Goal: Transaction & Acquisition: Subscribe to service/newsletter

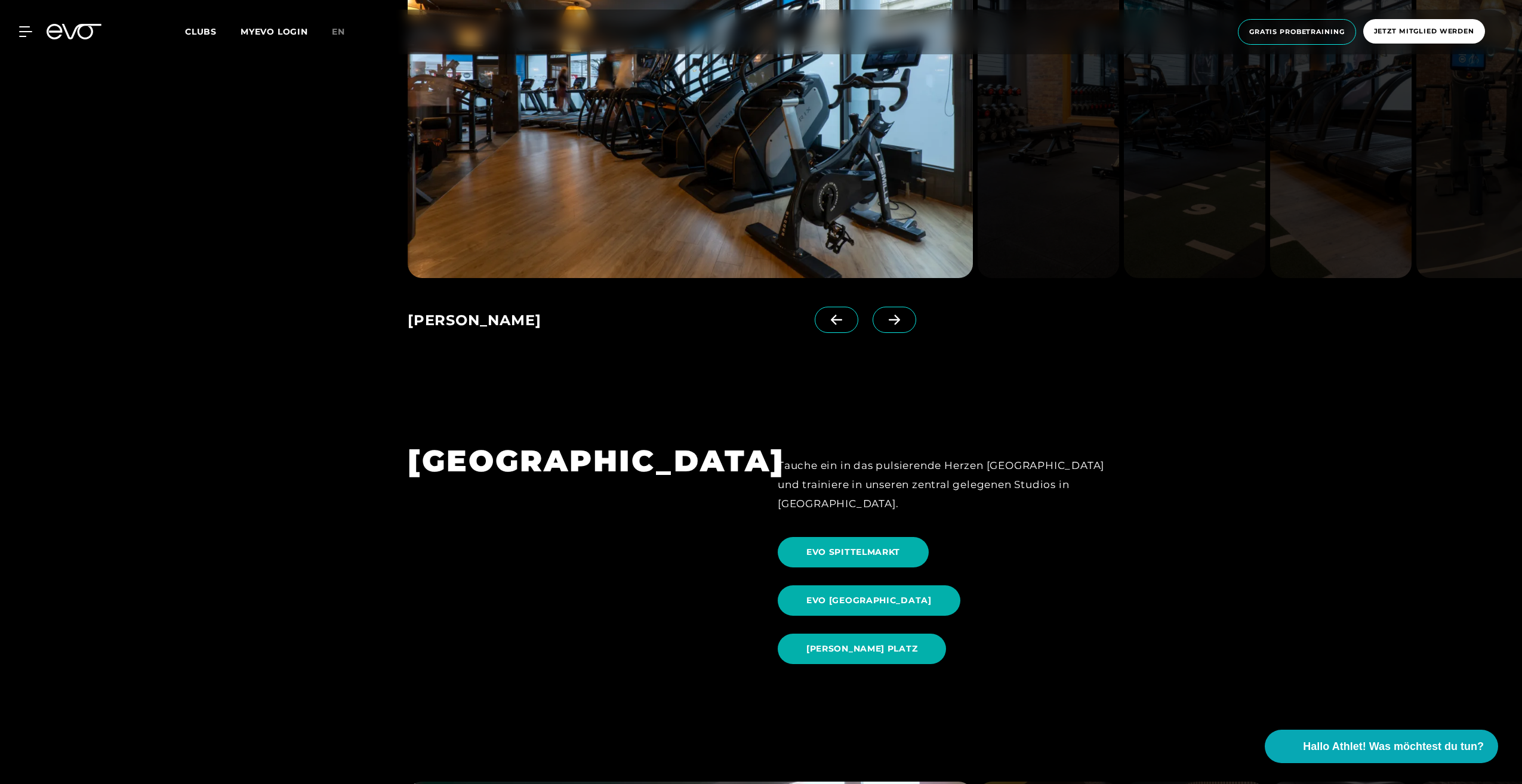
scroll to position [1193, 0]
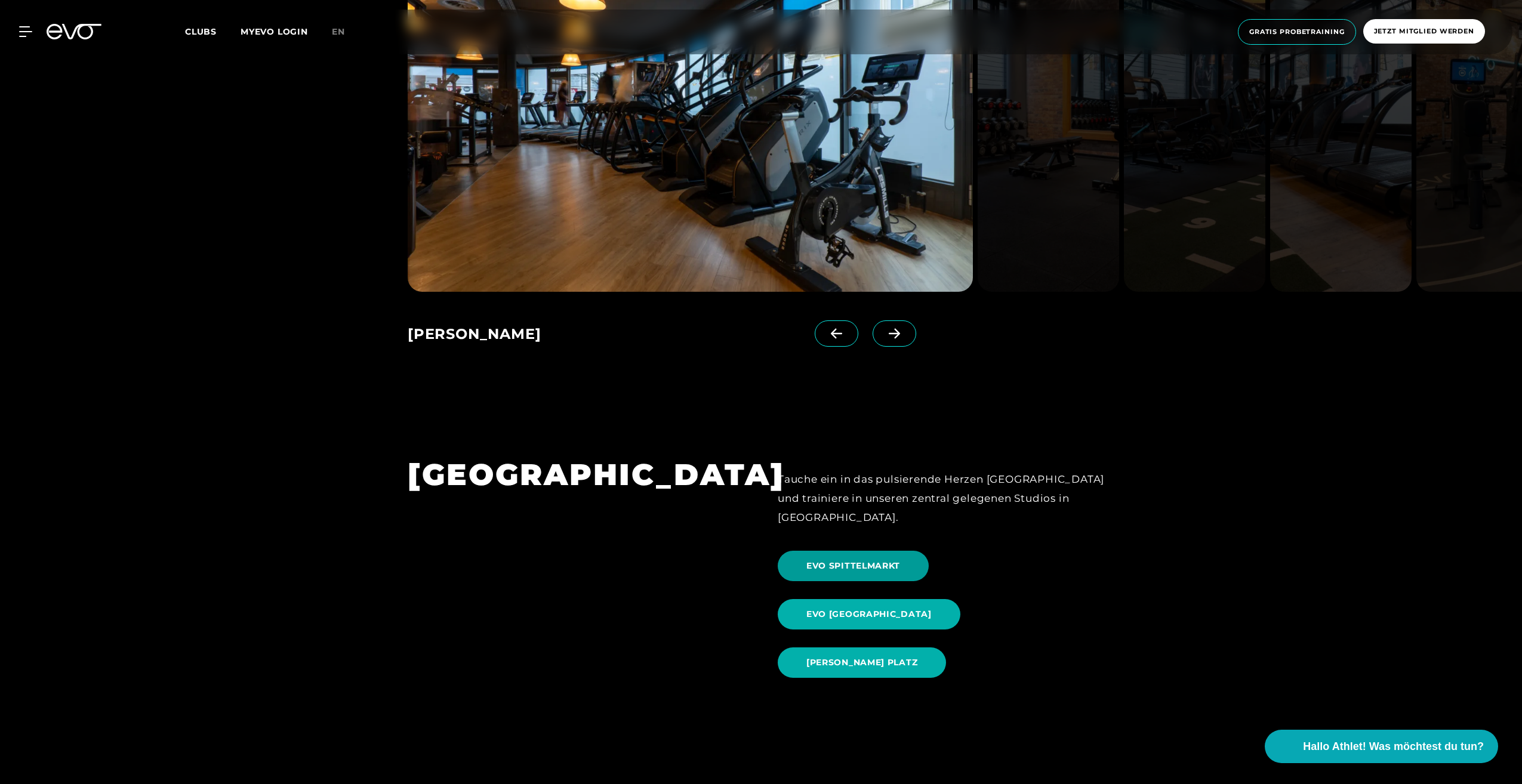
click at [901, 551] on span "EVO SPITTELMARKT" at bounding box center [853, 566] width 151 height 31
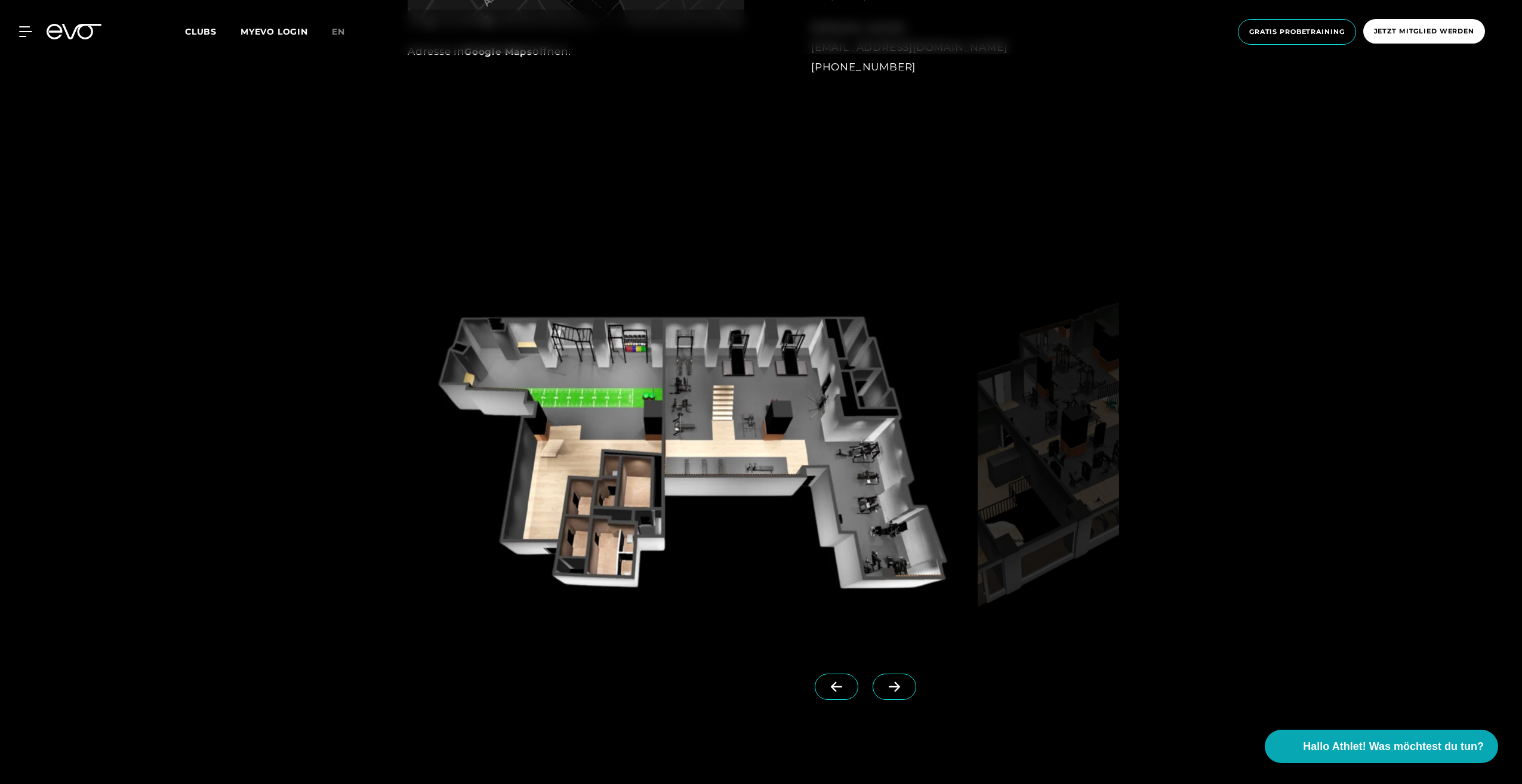
scroll to position [1372, 0]
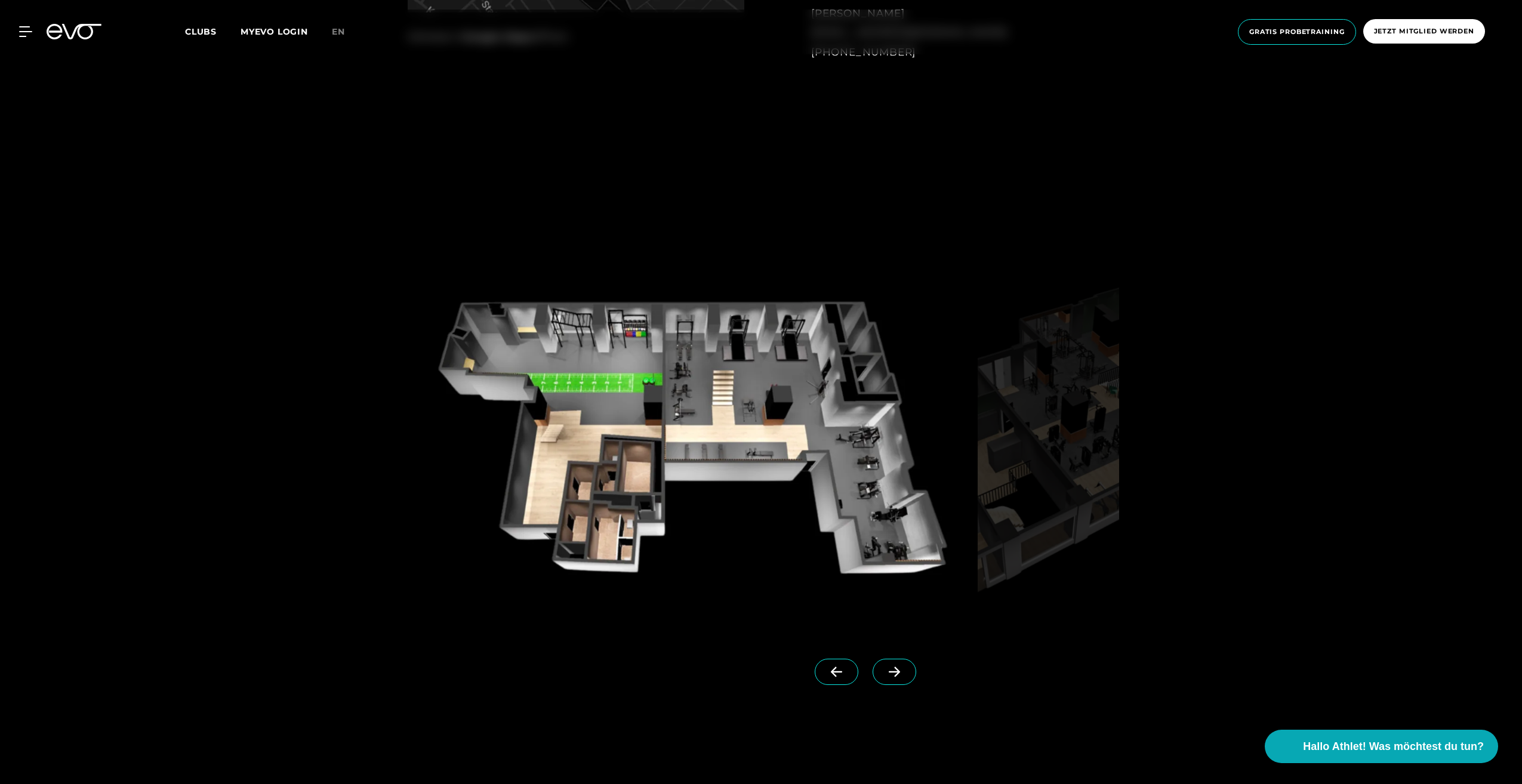
click at [872, 665] on span at bounding box center [894, 671] width 43 height 26
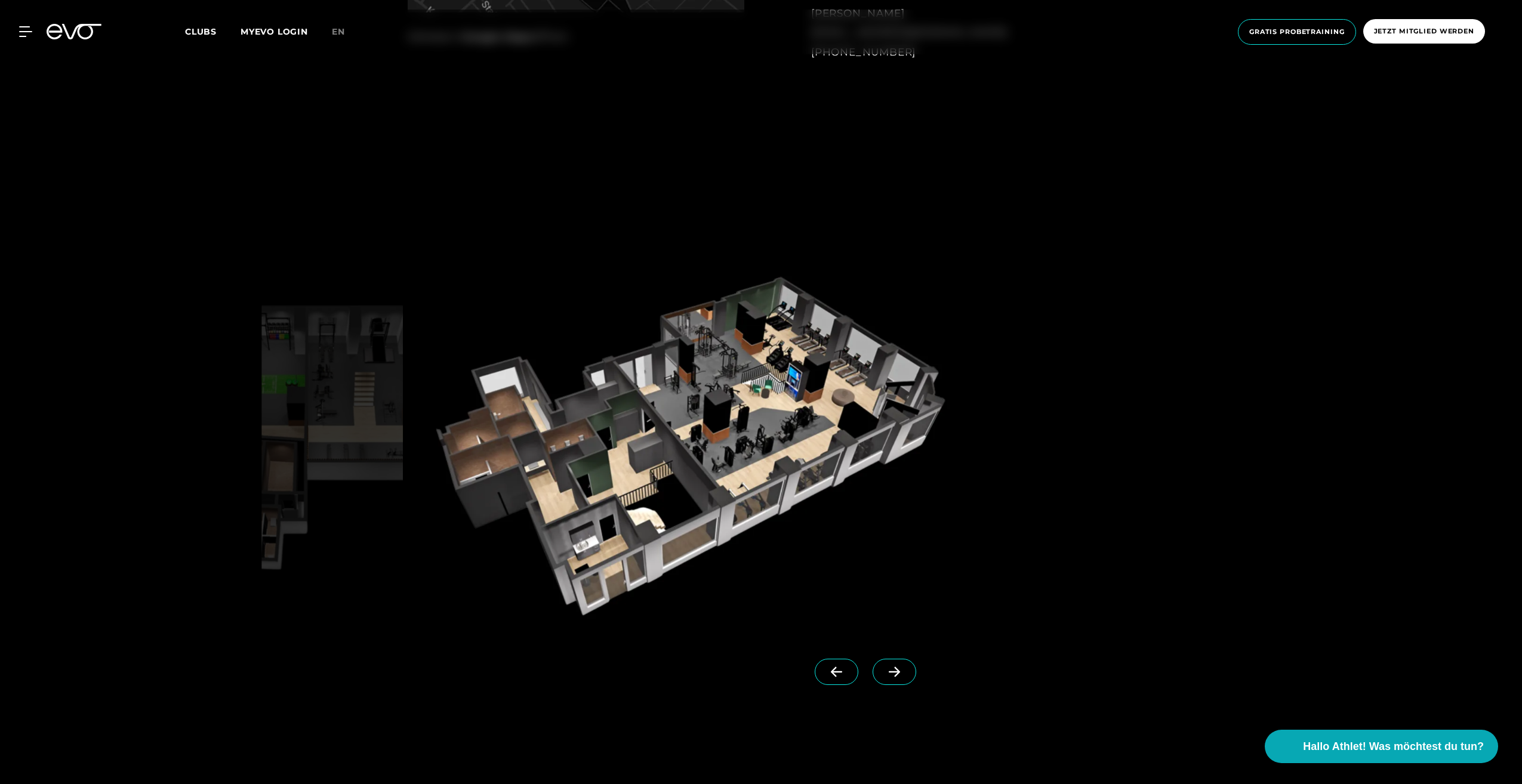
click at [826, 671] on icon at bounding box center [836, 671] width 21 height 11
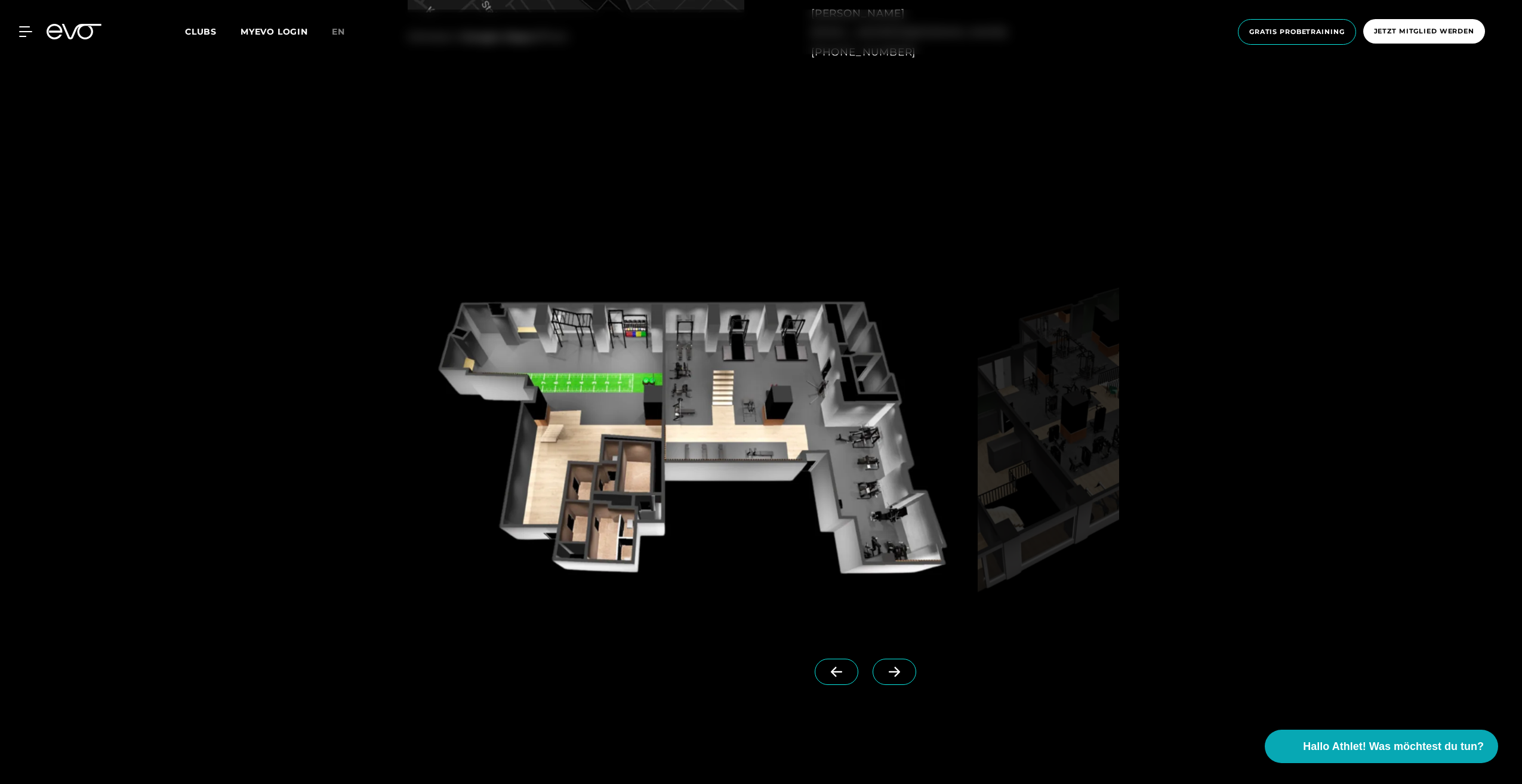
click at [884, 677] on icon at bounding box center [894, 671] width 21 height 11
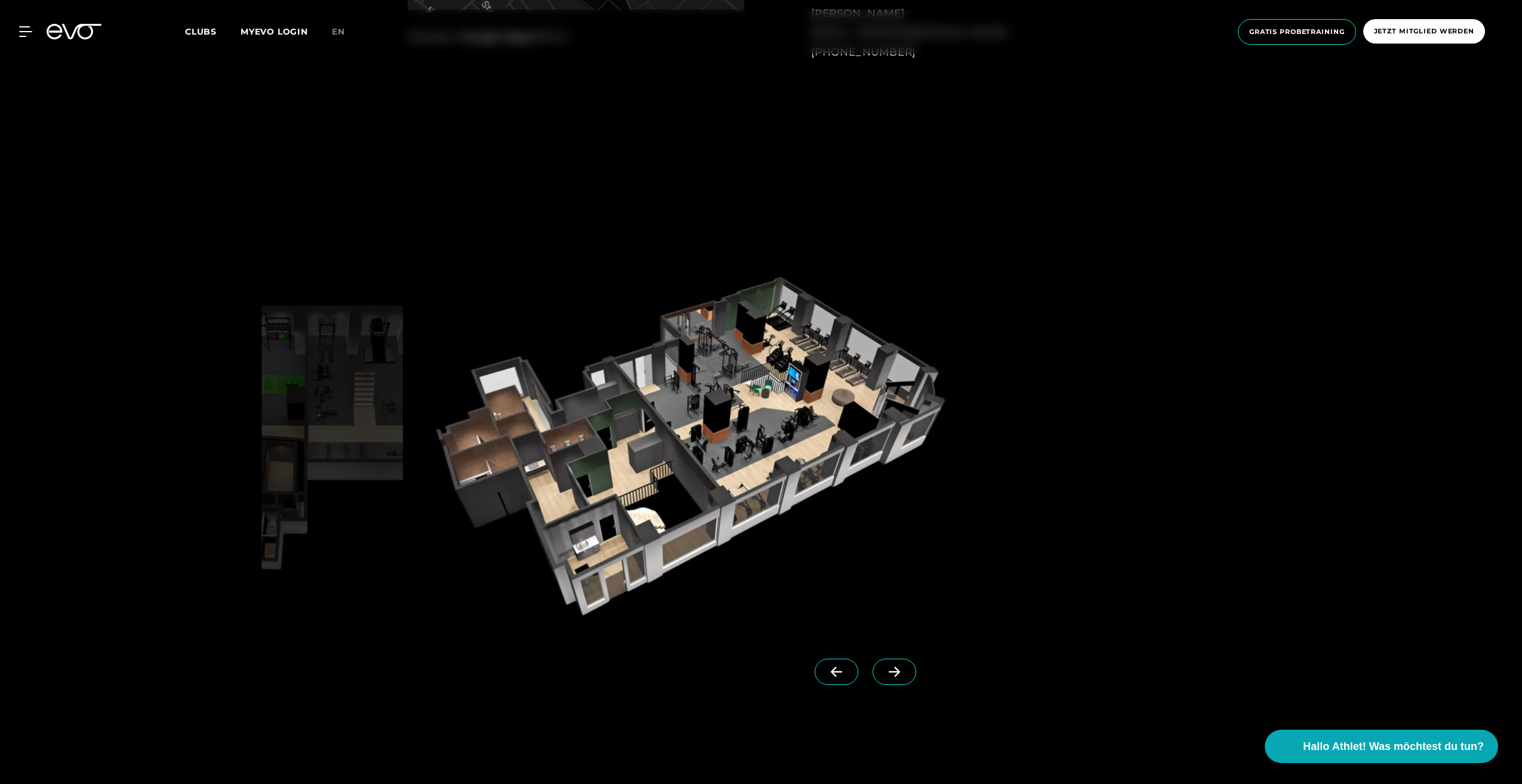
click at [884, 677] on icon at bounding box center [894, 671] width 21 height 11
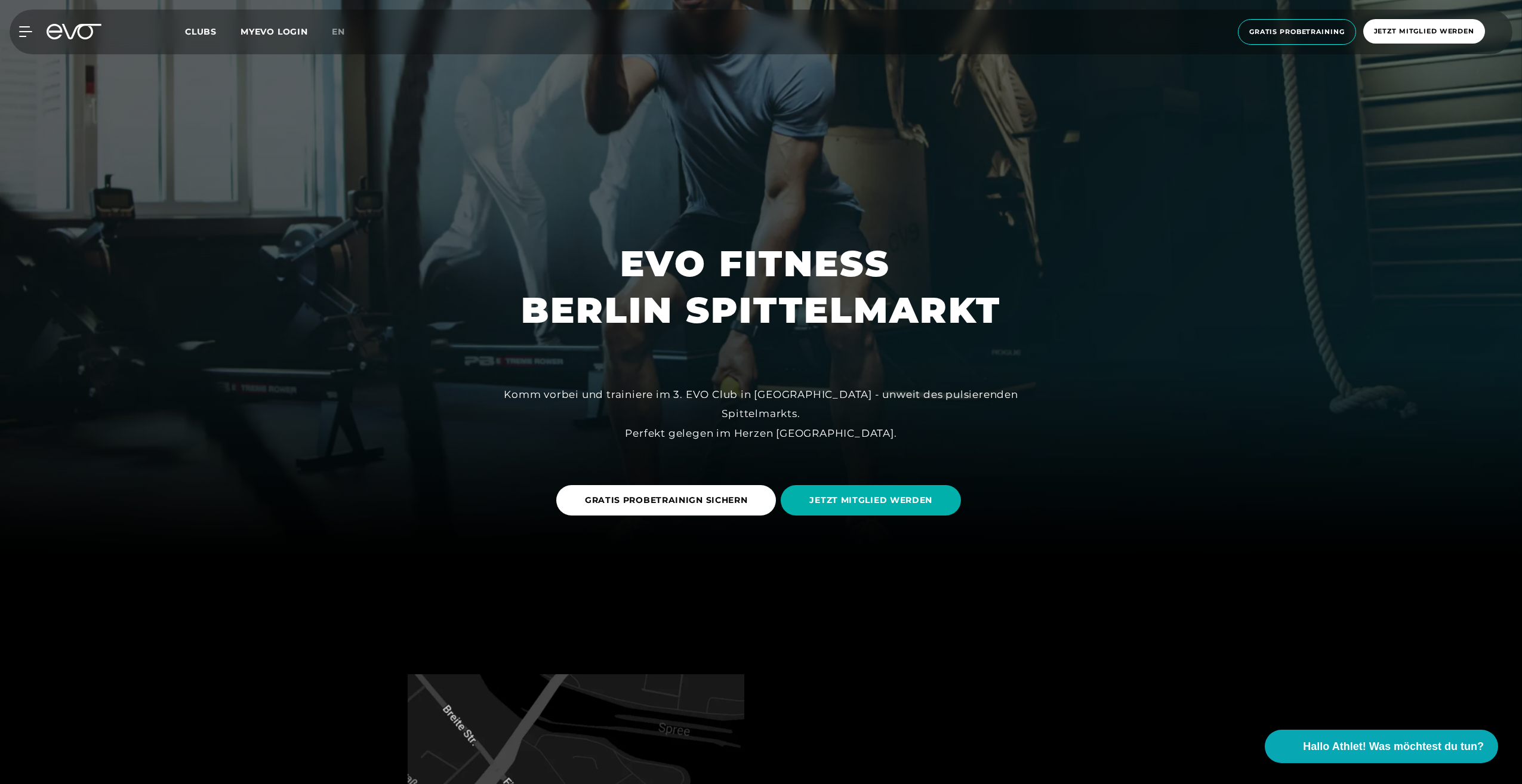
scroll to position [0, 0]
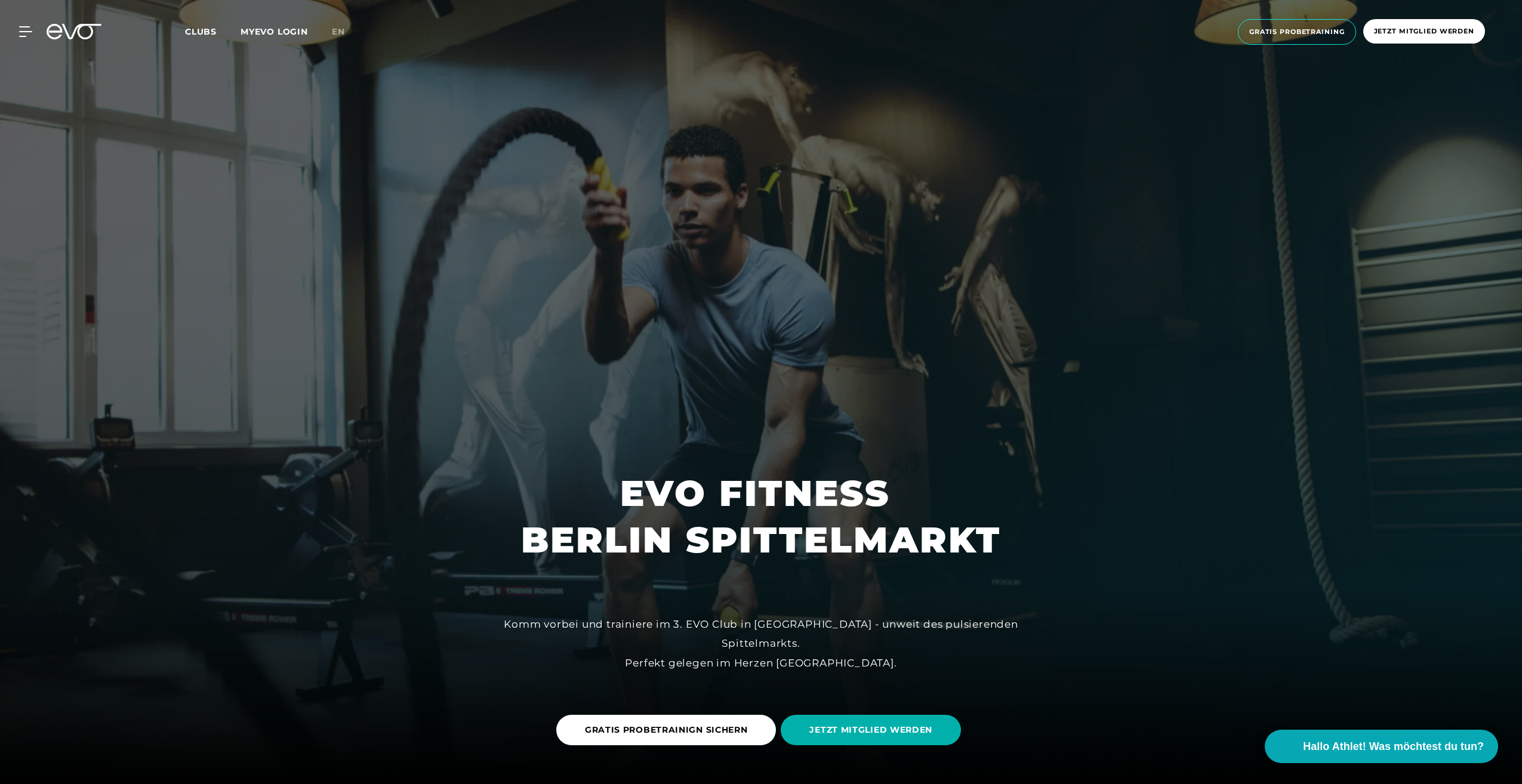
click at [208, 33] on span "Clubs" at bounding box center [200, 31] width 31 height 11
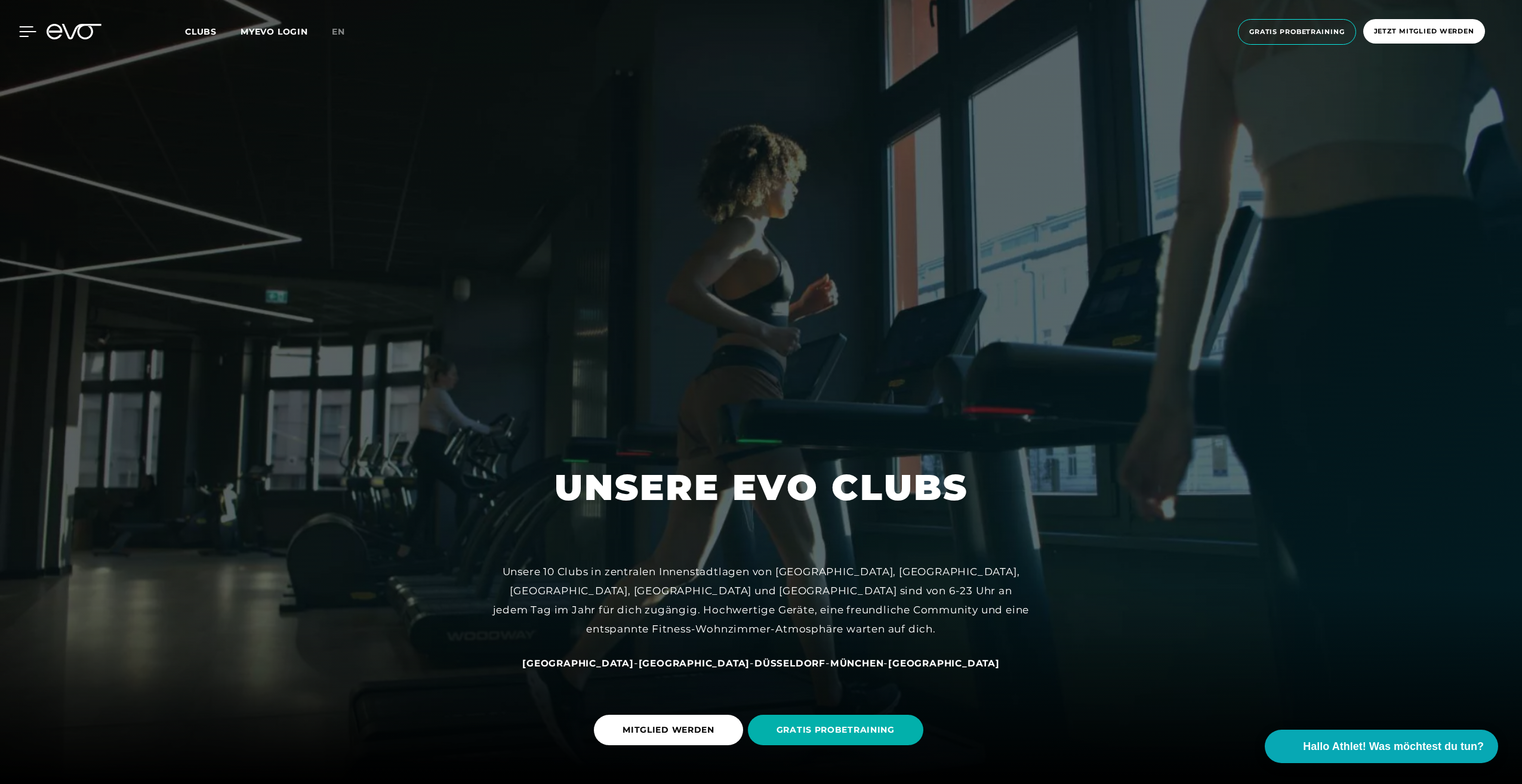
click at [31, 31] on icon at bounding box center [27, 31] width 17 height 11
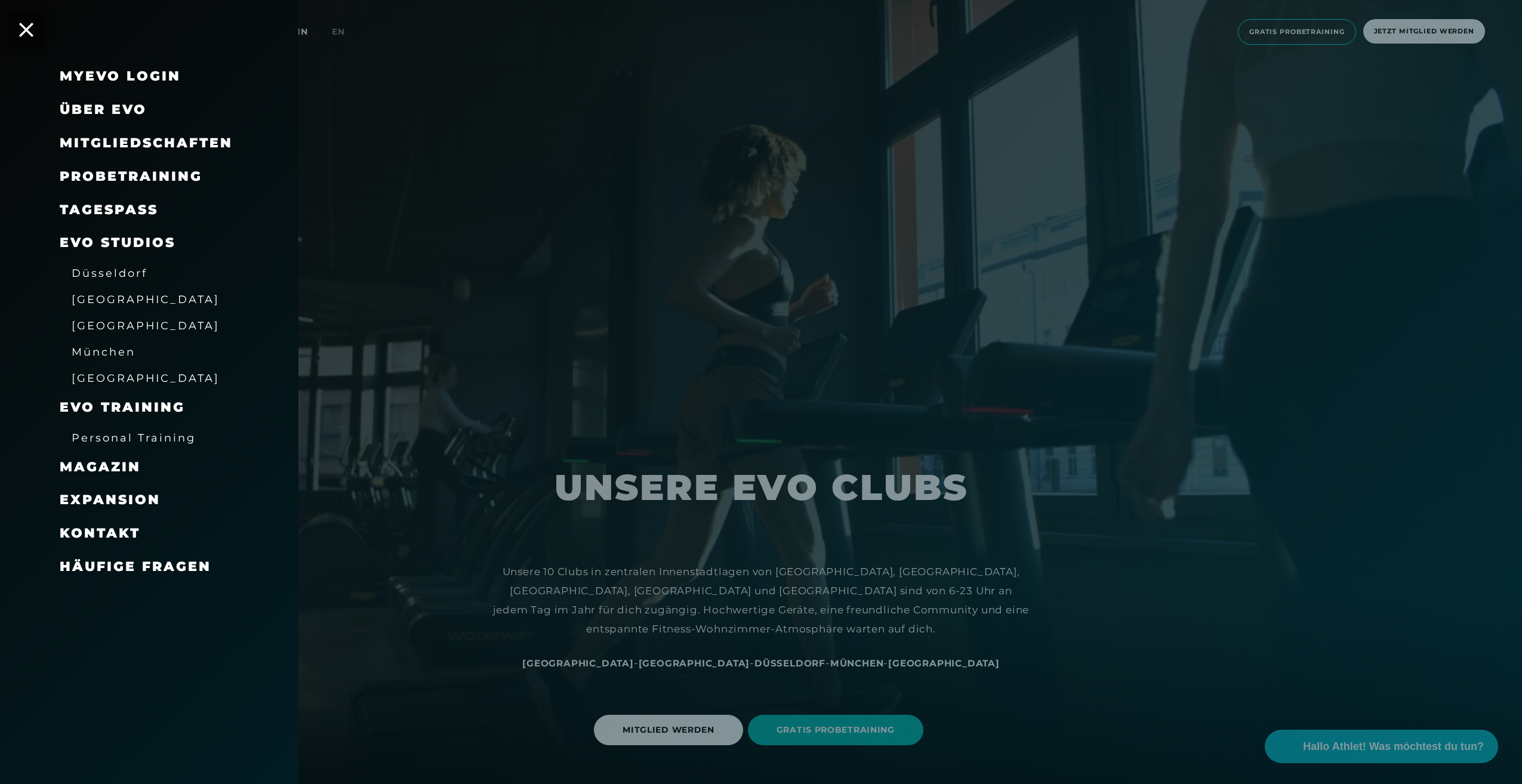
click at [113, 106] on span "Über EVO" at bounding box center [103, 109] width 87 height 16
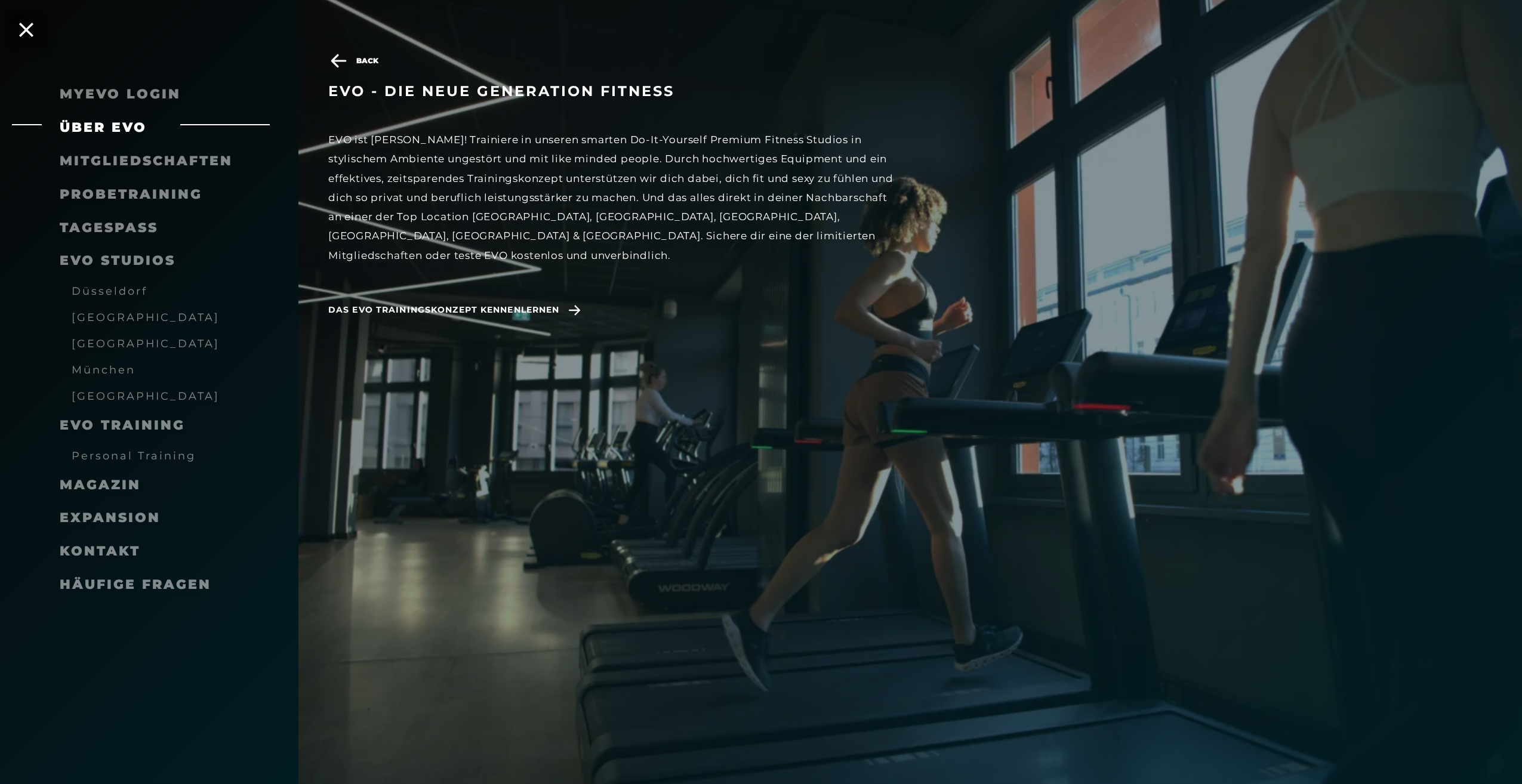
click at [189, 164] on span "Mitgliedschaften" at bounding box center [146, 161] width 173 height 16
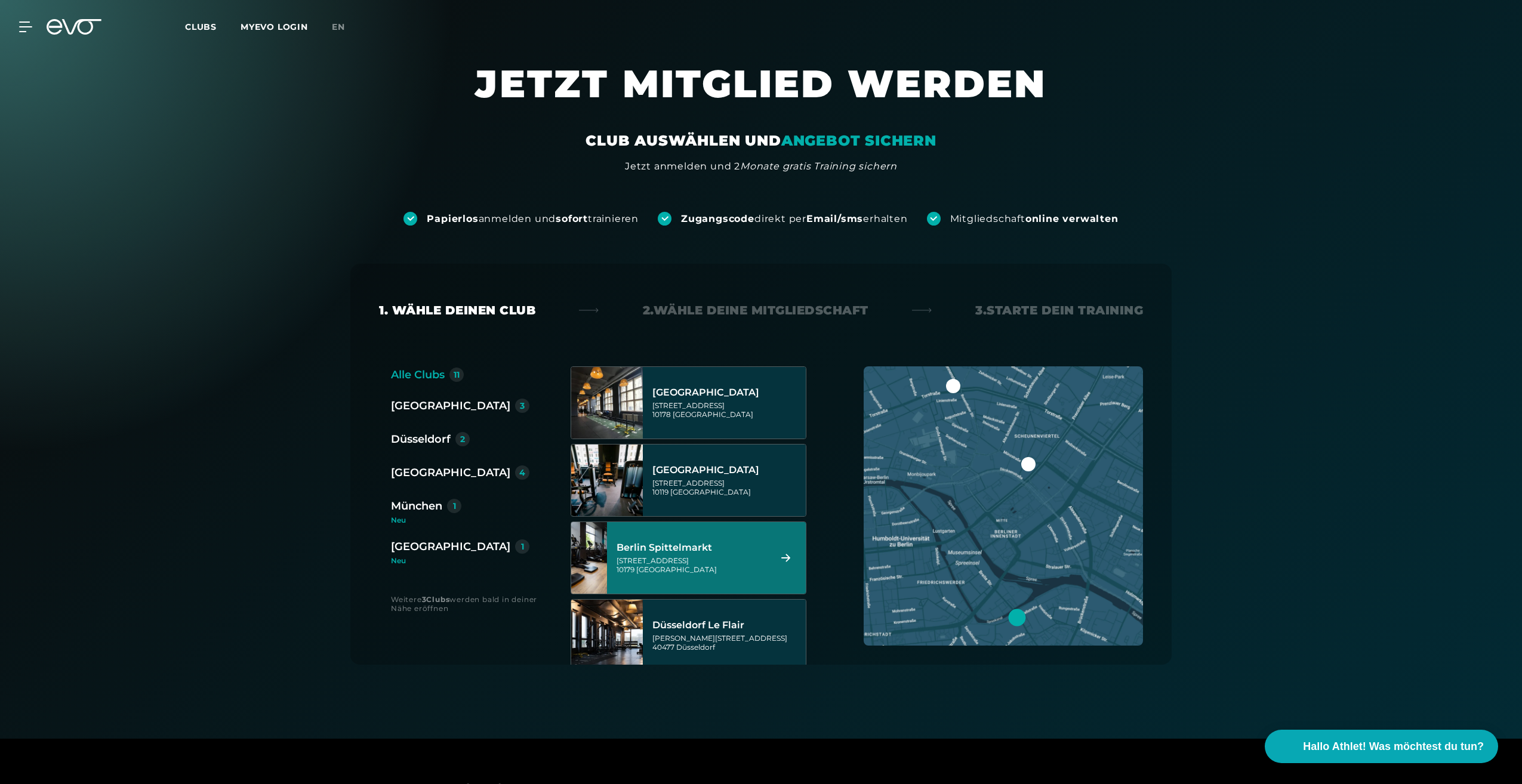
click at [651, 554] on div "[GEOGRAPHIC_DATA][STREET_ADDRESS]" at bounding box center [691, 558] width 150 height 52
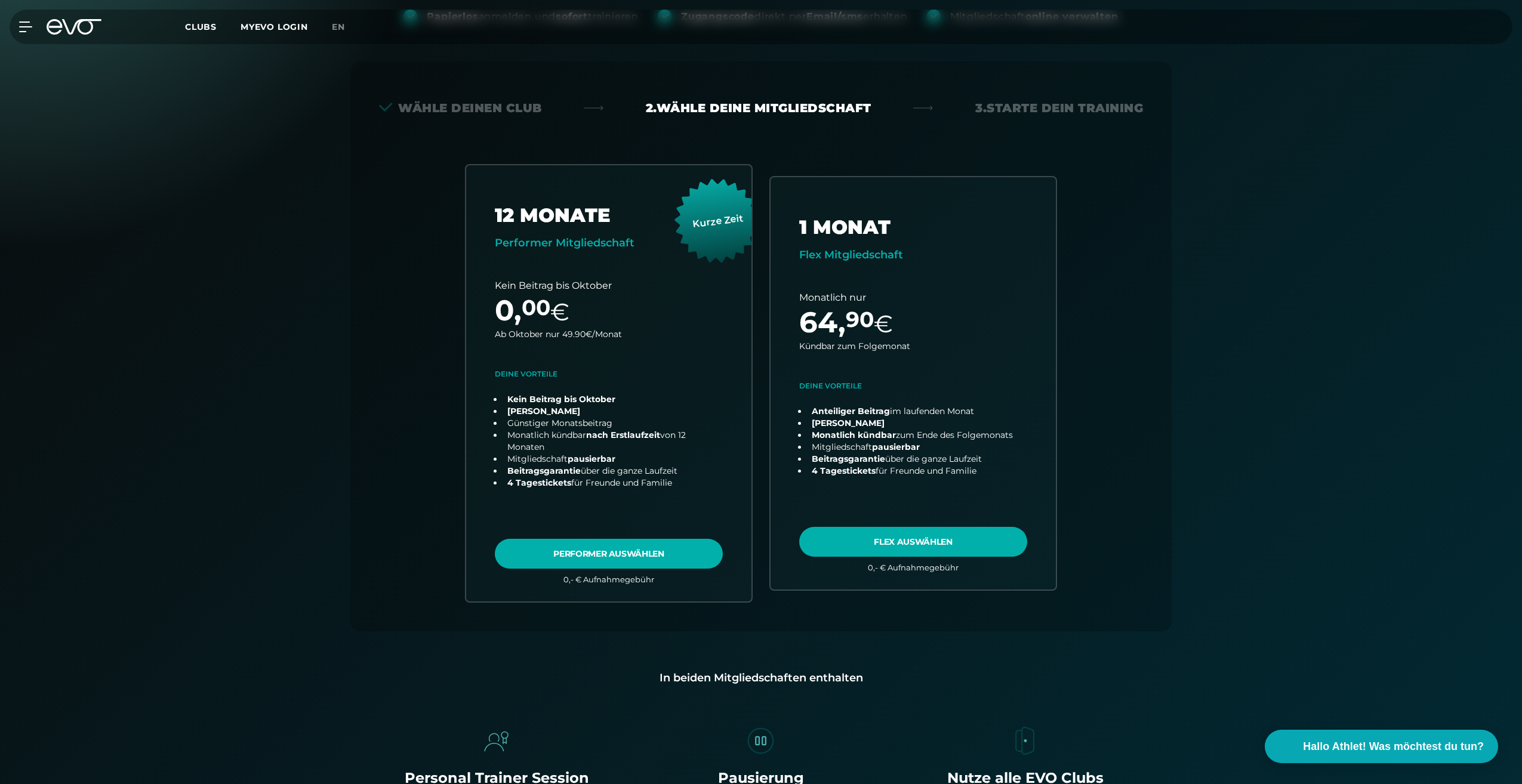
scroll to position [263, 0]
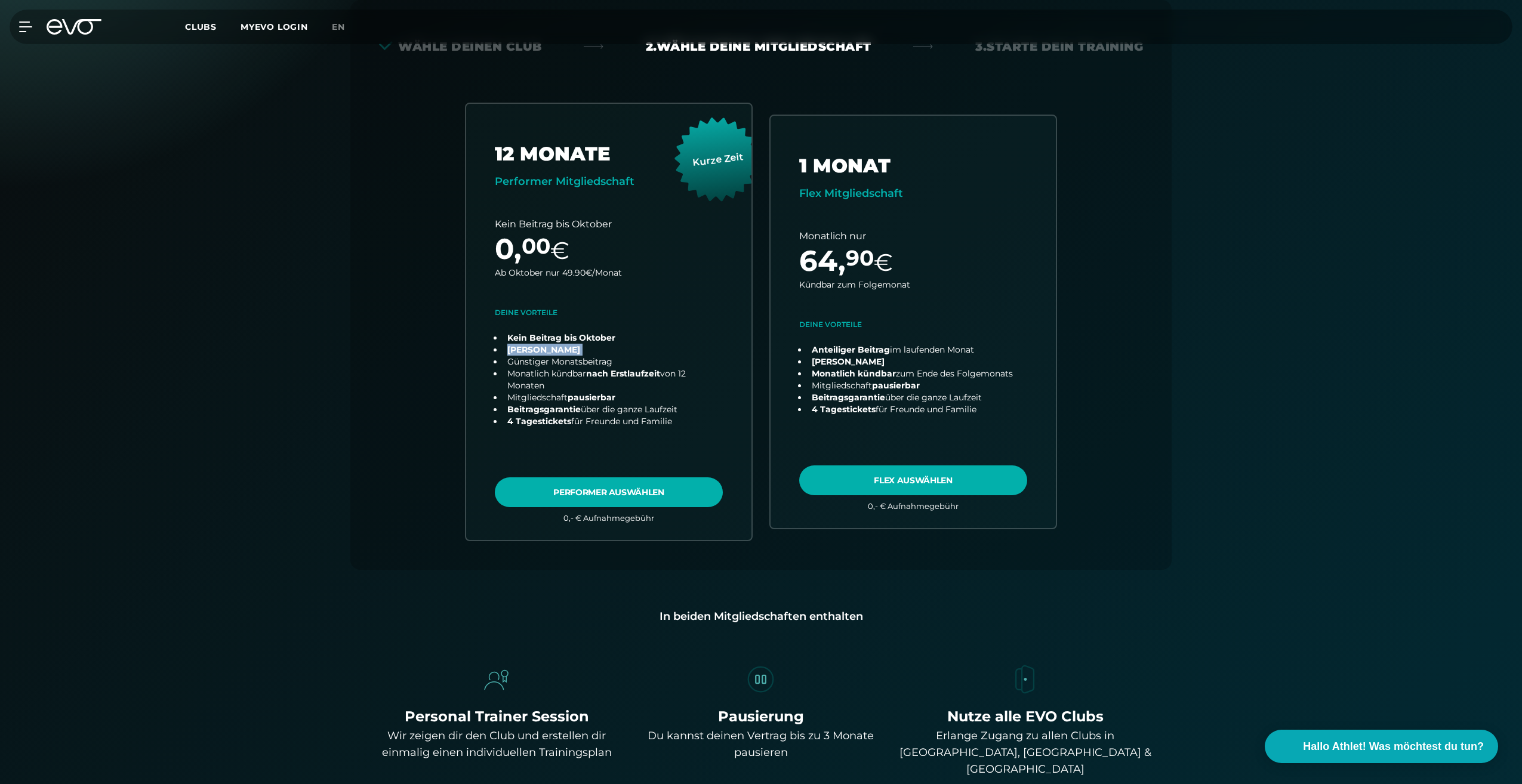
click at [417, 354] on div "Alle Clubs 11 [GEOGRAPHIC_DATA] 3 [GEOGRAPHIC_DATA] 2 [GEOGRAPHIC_DATA] 4 [GEOG…" at bounding box center [761, 336] width 764 height 467
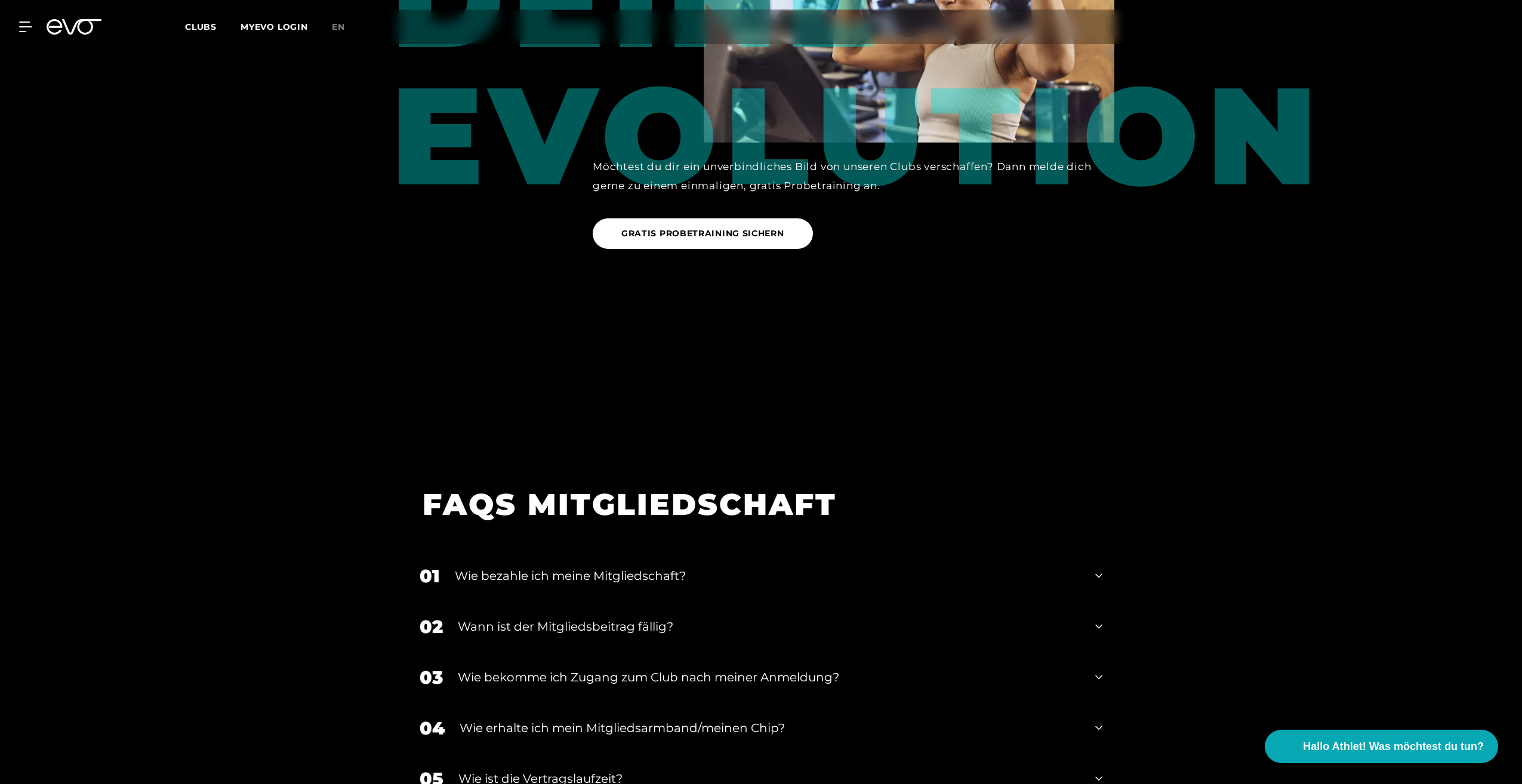
scroll to position [2054, 0]
